Goal: Task Accomplishment & Management: Manage account settings

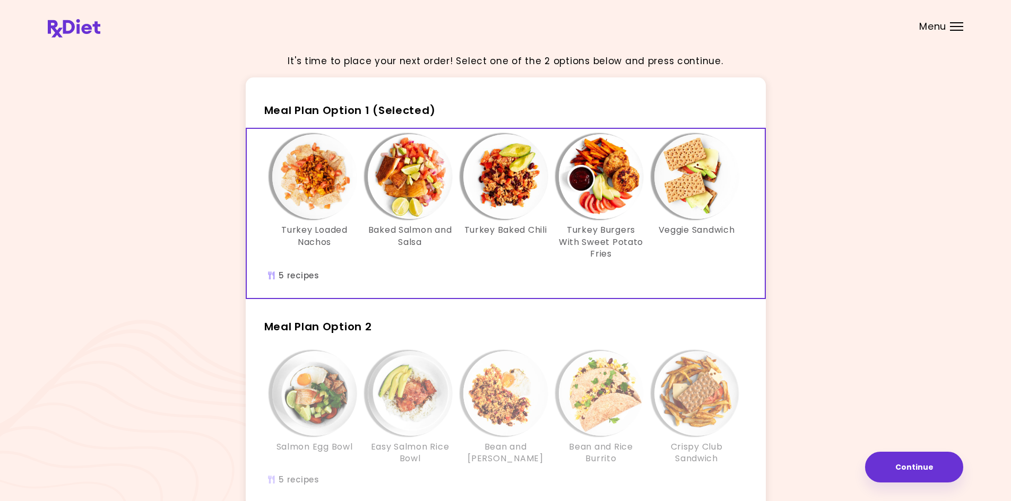
click at [937, 22] on span "Menu" at bounding box center [932, 27] width 27 height 10
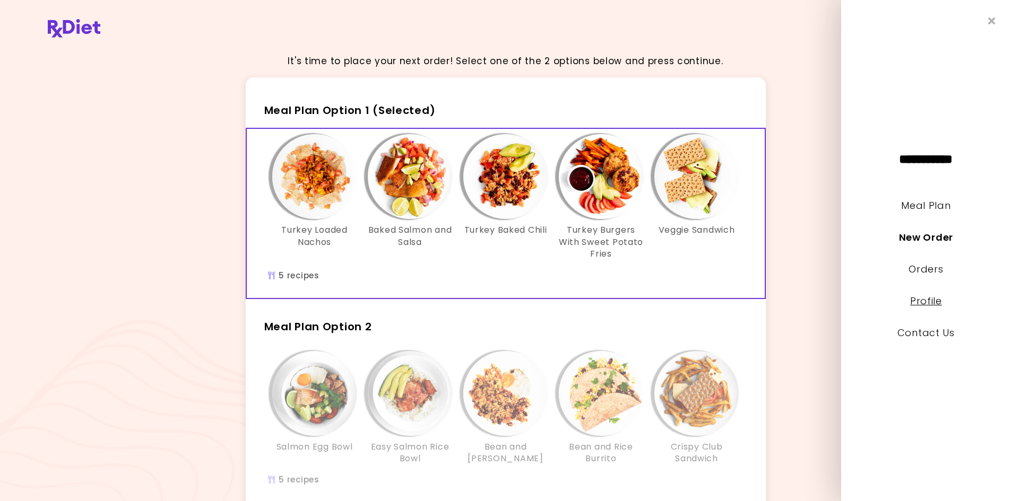
click at [924, 299] on link "Profile" at bounding box center [926, 300] width 32 height 13
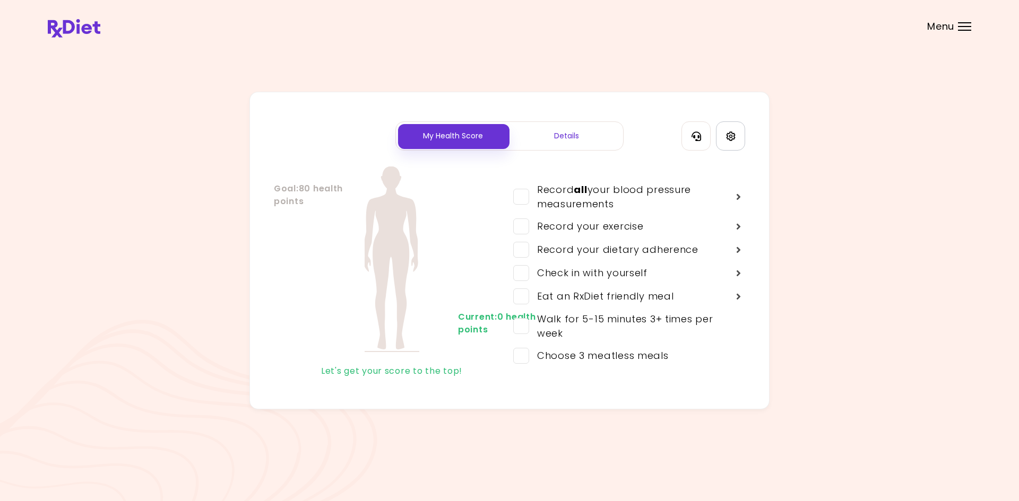
click at [729, 138] on icon "Settings" at bounding box center [731, 137] width 10 height 10
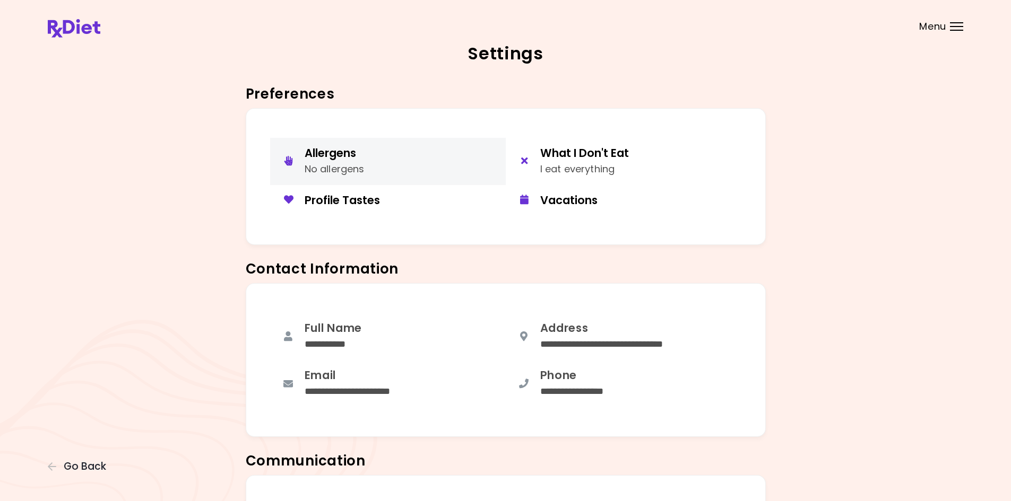
click at [432, 168] on button "Allergens No allergens" at bounding box center [388, 161] width 236 height 47
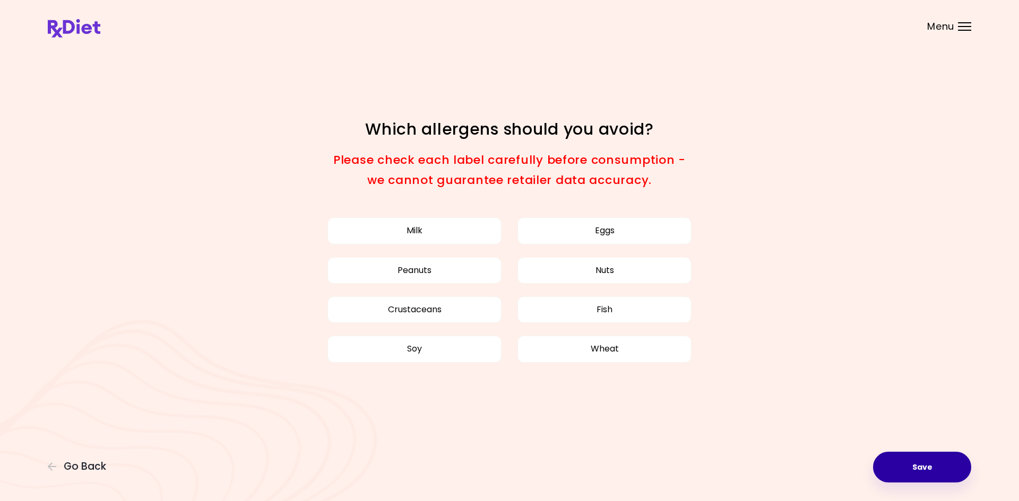
click at [925, 477] on button "Save" at bounding box center [922, 467] width 98 height 31
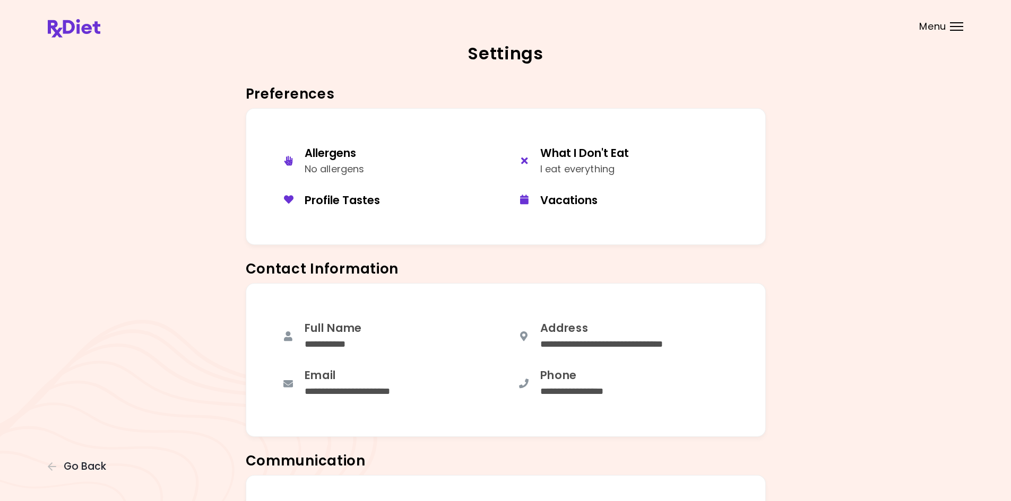
click at [59, 22] on img at bounding box center [74, 28] width 53 height 19
